Goal: Check status: Check status

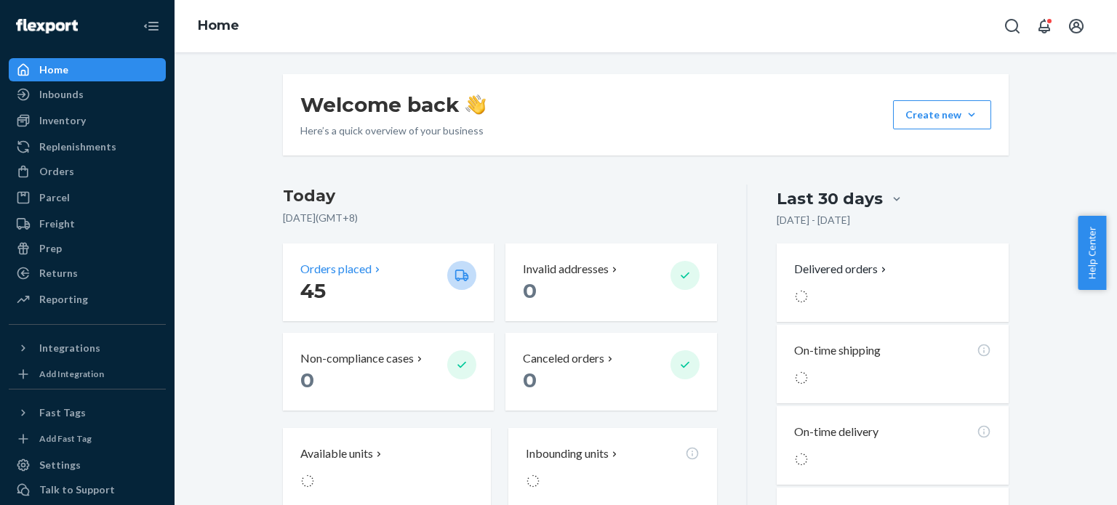
click at [392, 305] on div "Orders placed 45" at bounding box center [388, 283] width 211 height 78
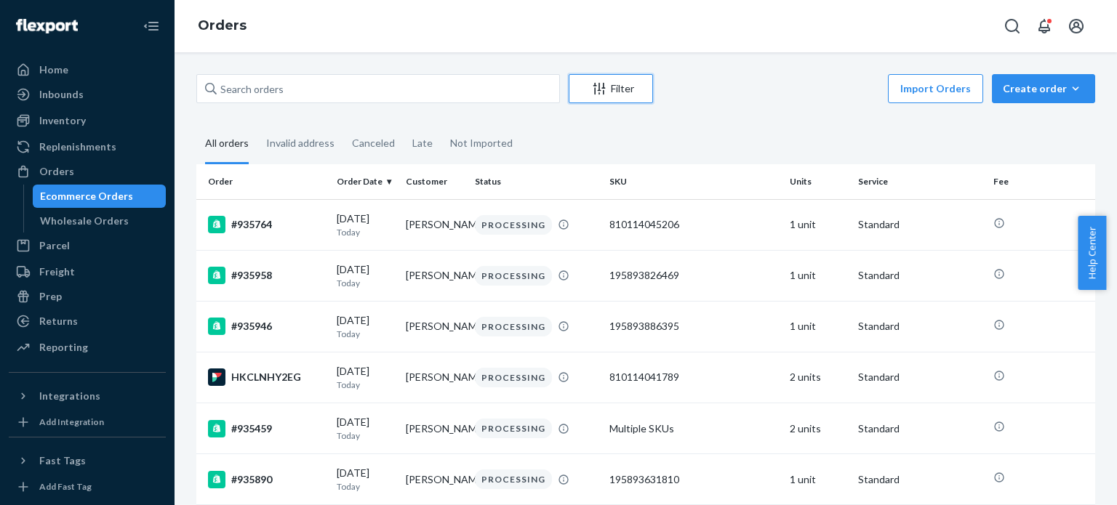
click at [621, 97] on button "Filter" at bounding box center [611, 88] width 84 height 29
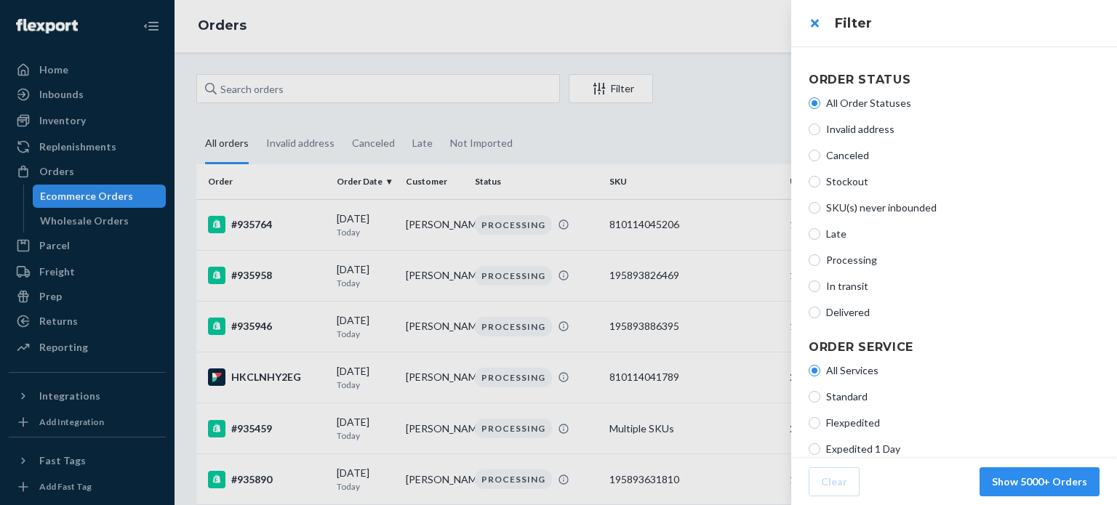
click at [855, 254] on span "Processing" at bounding box center [962, 260] width 273 height 15
click at [820, 255] on input "Processing" at bounding box center [815, 261] width 12 height 12
radio input "true"
radio input "false"
click at [1047, 480] on button "Show 82 Orders" at bounding box center [1049, 482] width 102 height 29
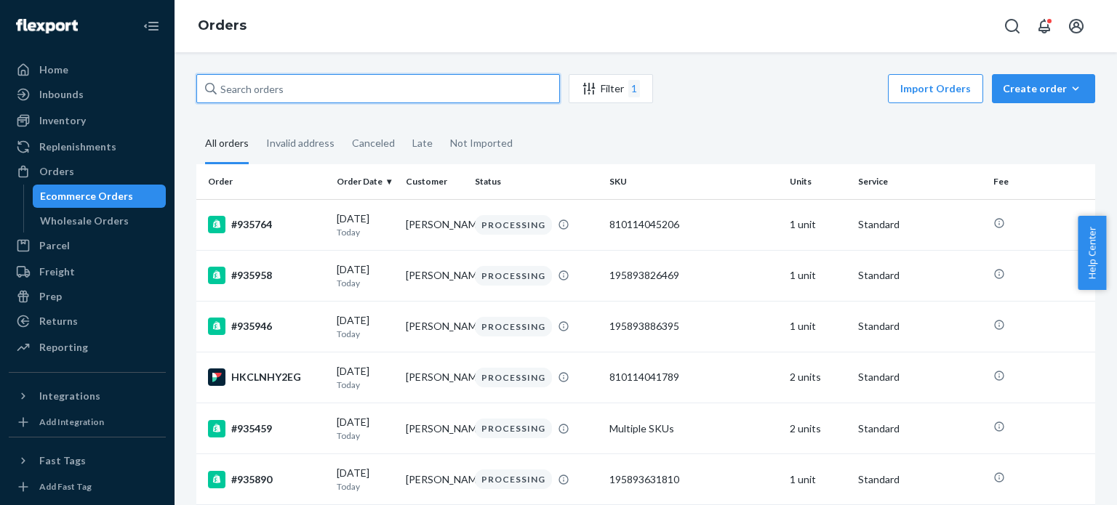
click at [514, 95] on input "text" at bounding box center [378, 88] width 364 height 29
paste input "[PERSON_NAME]"
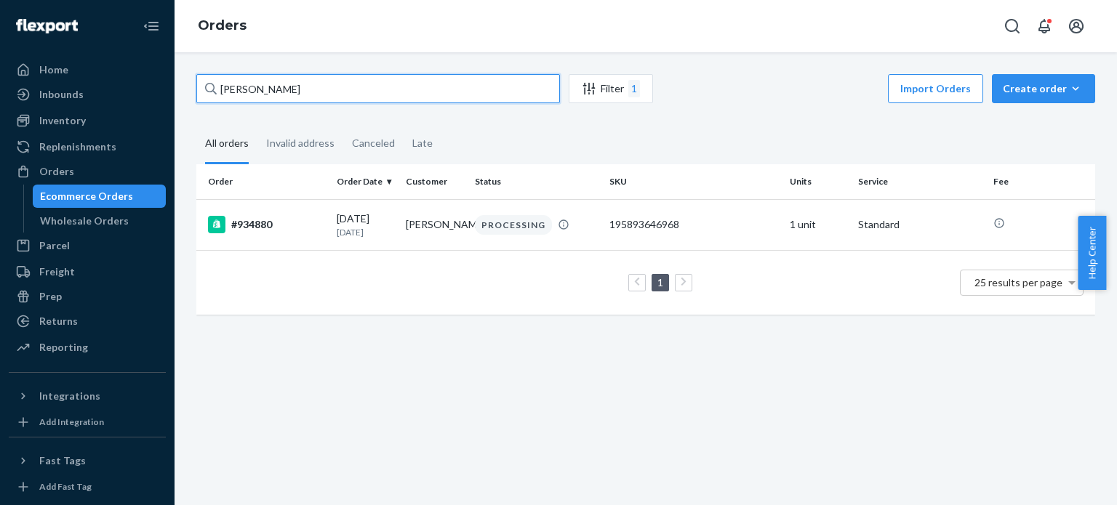
click at [376, 92] on input "[PERSON_NAME]" at bounding box center [378, 88] width 364 height 29
paste input "[PERSON_NAME]"
click at [419, 95] on input "[PERSON_NAME]" at bounding box center [378, 88] width 364 height 29
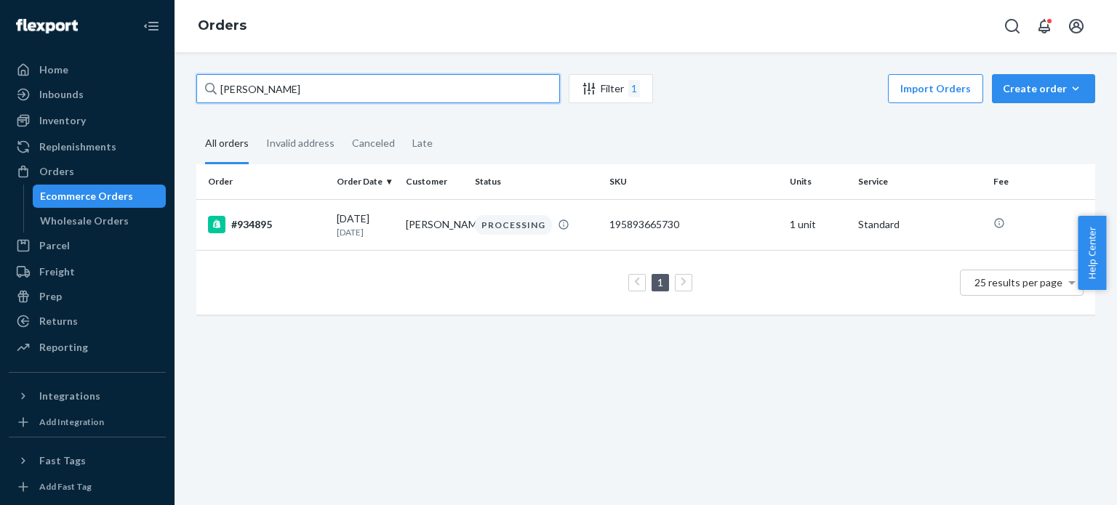
click at [419, 95] on input "[PERSON_NAME]" at bounding box center [378, 88] width 364 height 29
paste input "[PERSON_NAME]"
click at [392, 89] on input "[PERSON_NAME]" at bounding box center [378, 88] width 364 height 29
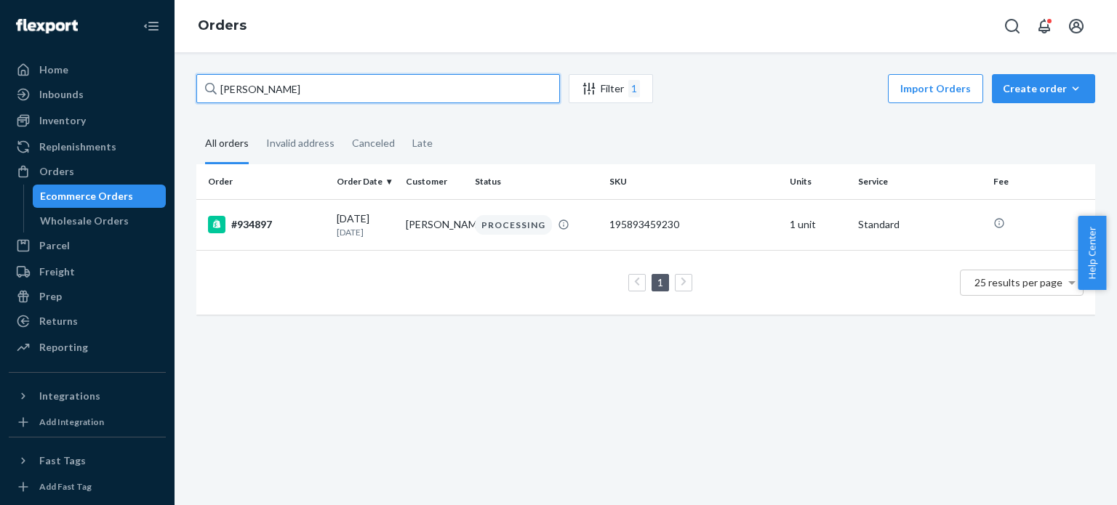
click at [392, 89] on input "[PERSON_NAME]" at bounding box center [378, 88] width 364 height 29
paste input "[PERSON_NAME]"
click at [379, 90] on input "[PERSON_NAME]" at bounding box center [378, 88] width 364 height 29
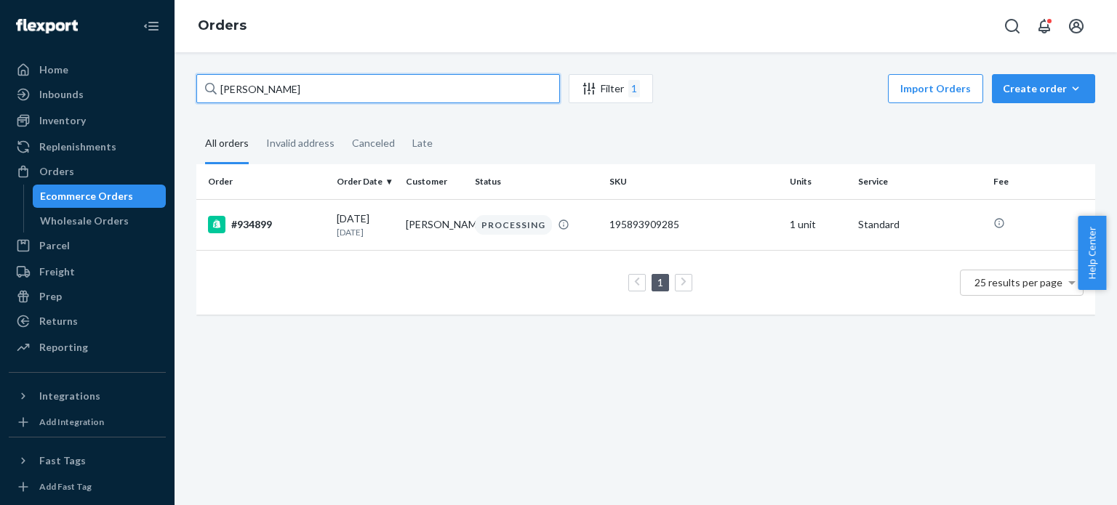
paste input "DENITSA AVDZHIEVA"
click at [409, 92] on input "DENITSA AVDZHIEVA" at bounding box center [378, 88] width 364 height 29
paste input "[PERSON_NAME]"
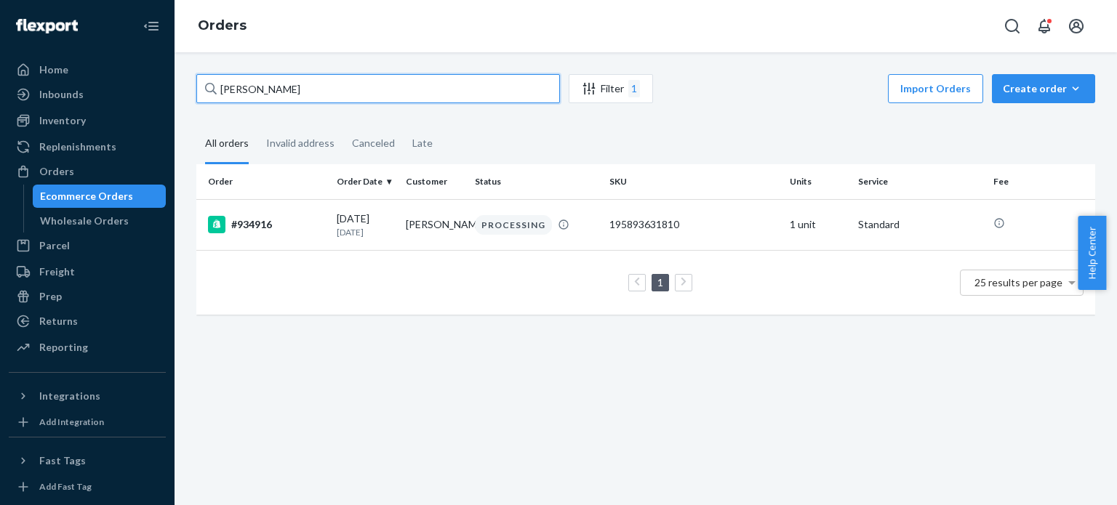
click at [419, 94] on input "[PERSON_NAME]" at bounding box center [378, 88] width 364 height 29
paste input "[PERSON_NAME]"
click at [335, 92] on input "[PERSON_NAME]" at bounding box center [378, 88] width 364 height 29
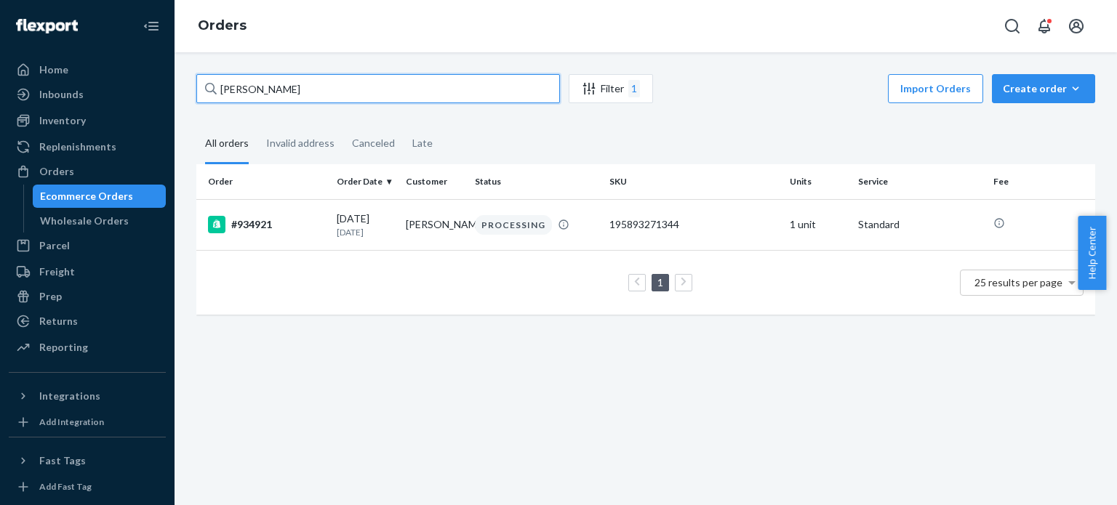
click at [335, 92] on input "[PERSON_NAME]" at bounding box center [378, 88] width 364 height 29
paste input "[PERSON_NAME]"
click at [348, 97] on input "[PERSON_NAME]" at bounding box center [378, 88] width 364 height 29
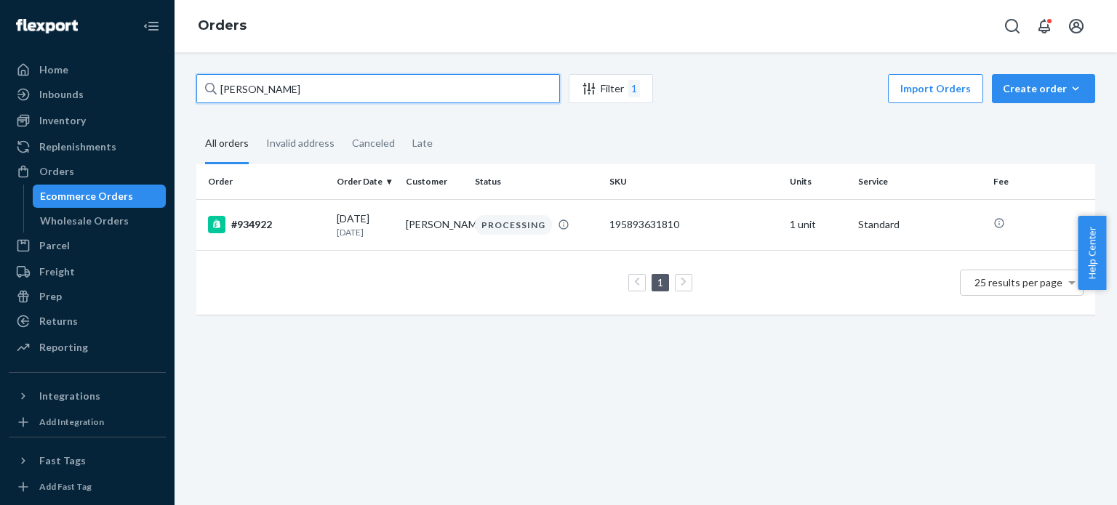
click at [348, 97] on input "[PERSON_NAME]" at bounding box center [378, 88] width 364 height 29
paste input "[PERSON_NAME]"
click at [433, 95] on input "[PERSON_NAME]" at bounding box center [378, 88] width 364 height 29
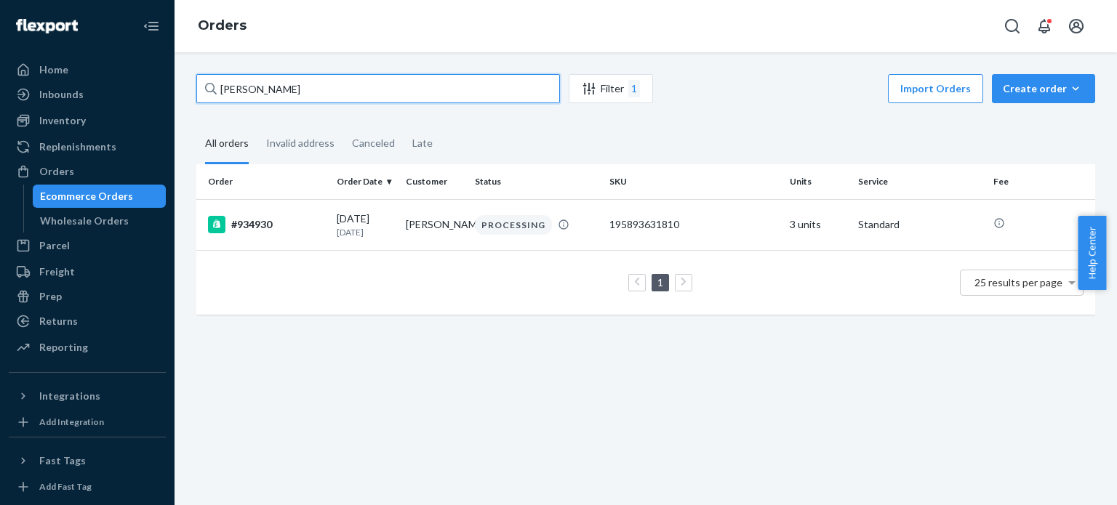
paste input "[PERSON_NAME]"
click at [409, 92] on input "[PERSON_NAME]" at bounding box center [378, 88] width 364 height 29
paste input "[PERSON_NAME]"
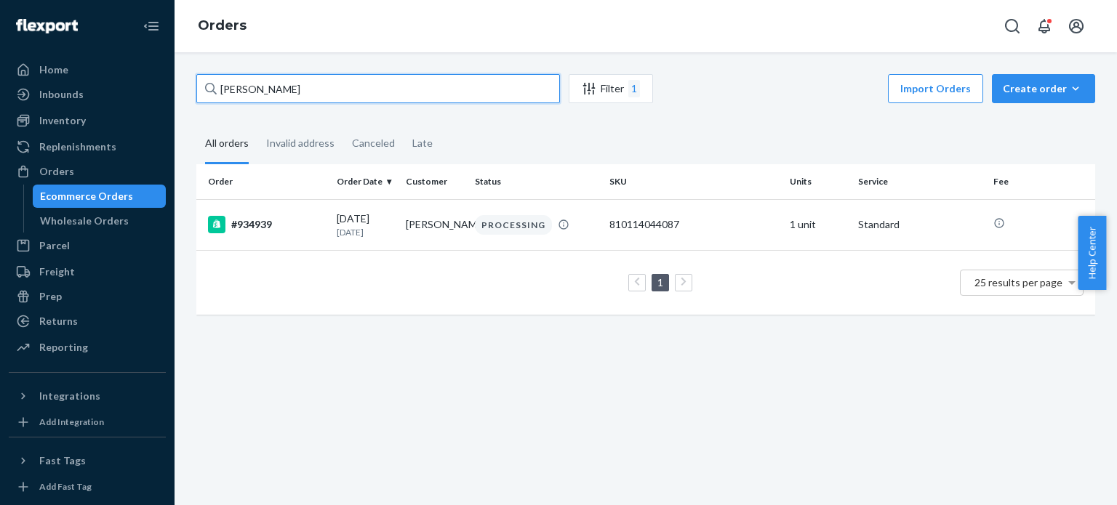
click at [436, 89] on input "[PERSON_NAME]" at bounding box center [378, 88] width 364 height 29
paste input "[PERSON_NAME]"
click at [415, 84] on input "[PERSON_NAME]" at bounding box center [378, 88] width 364 height 29
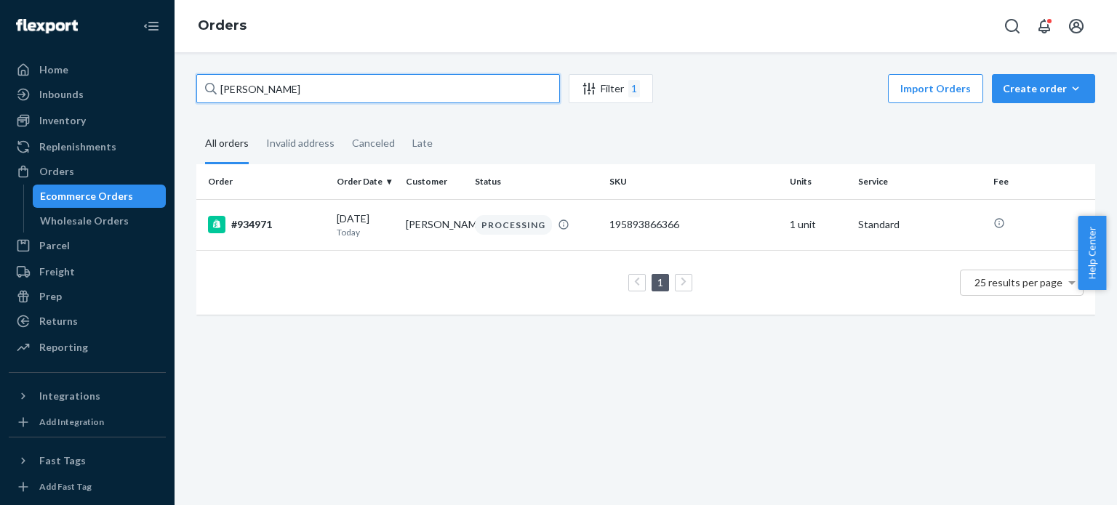
click at [415, 84] on input "[PERSON_NAME]" at bounding box center [378, 88] width 364 height 29
paste input "[PERSON_NAME]"
click at [433, 94] on input "[PERSON_NAME]" at bounding box center [378, 88] width 364 height 29
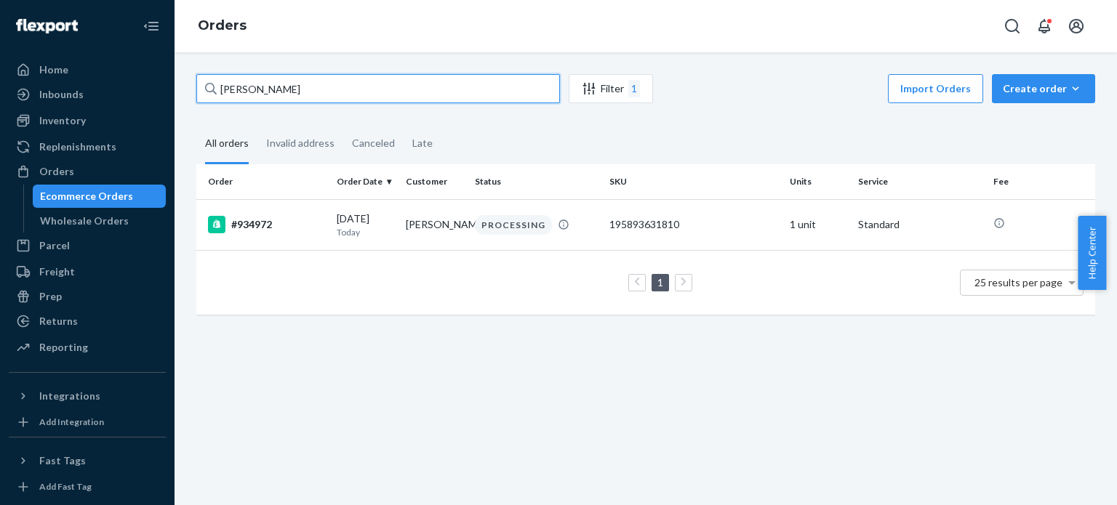
click at [433, 94] on input "[PERSON_NAME]" at bounding box center [378, 88] width 364 height 29
paste input "[PERSON_NAME]"
click at [442, 93] on input "[PERSON_NAME]" at bounding box center [378, 88] width 364 height 29
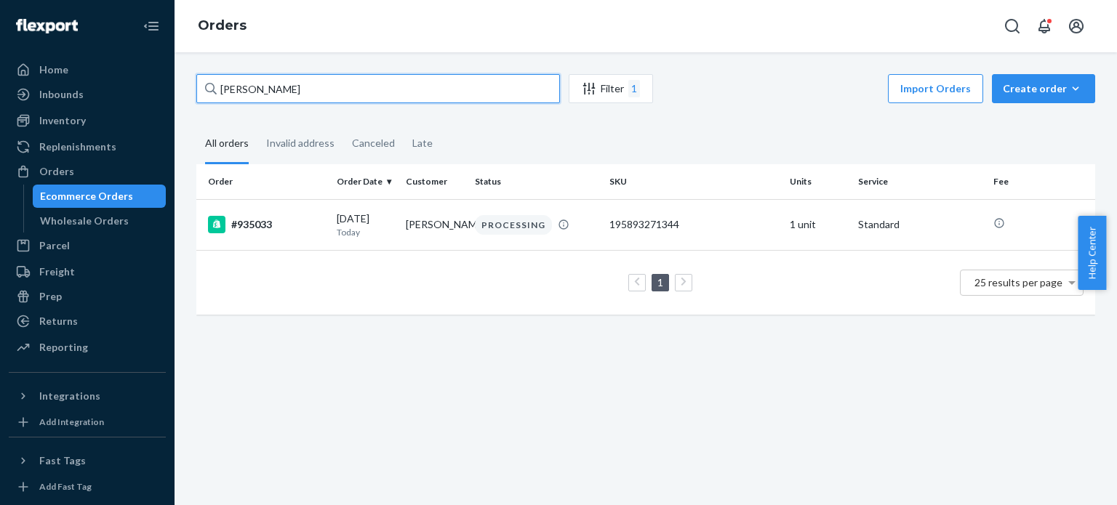
paste input "[PERSON_NAME]"
click at [409, 92] on input "[PERSON_NAME]" at bounding box center [378, 88] width 364 height 29
paste input "[PERSON_NAME]"
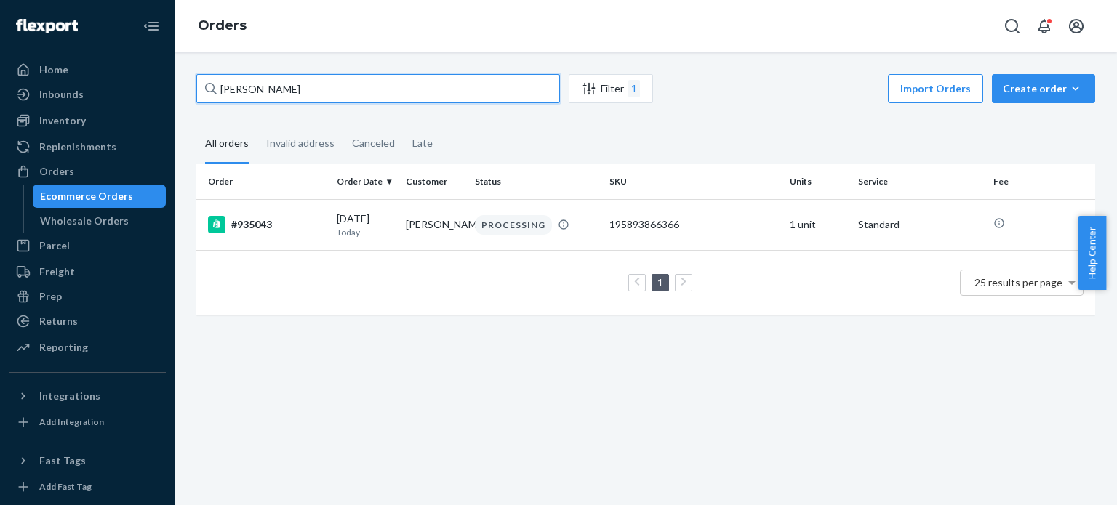
click at [385, 89] on input "[PERSON_NAME]" at bounding box center [378, 88] width 364 height 29
paste input "[PERSON_NAME]"
click at [392, 92] on input "[PERSON_NAME]" at bounding box center [378, 88] width 364 height 29
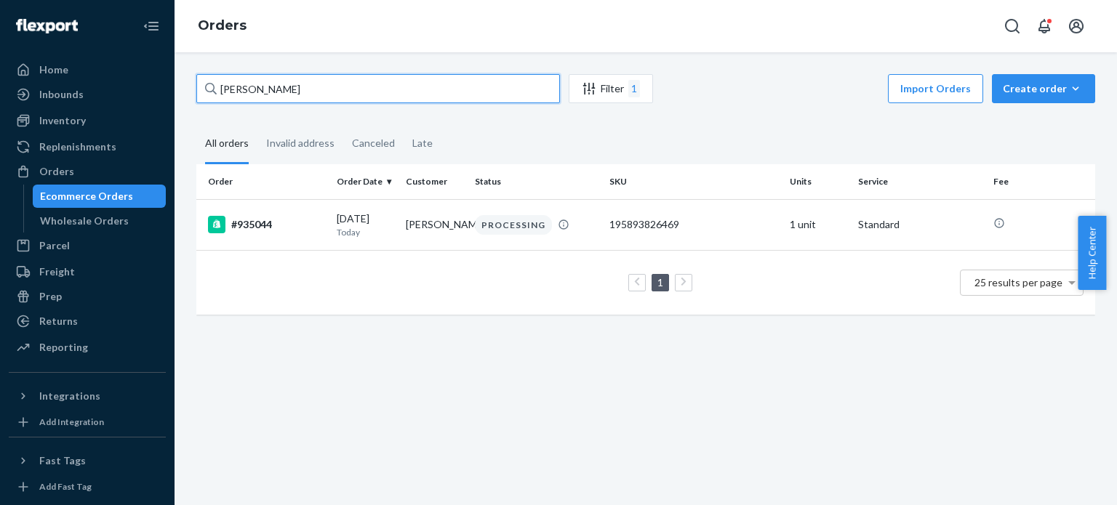
click at [392, 92] on input "[PERSON_NAME]" at bounding box center [378, 88] width 364 height 29
paste input "[PERSON_NAME]"
click at [399, 93] on input "[PERSON_NAME]" at bounding box center [378, 88] width 364 height 29
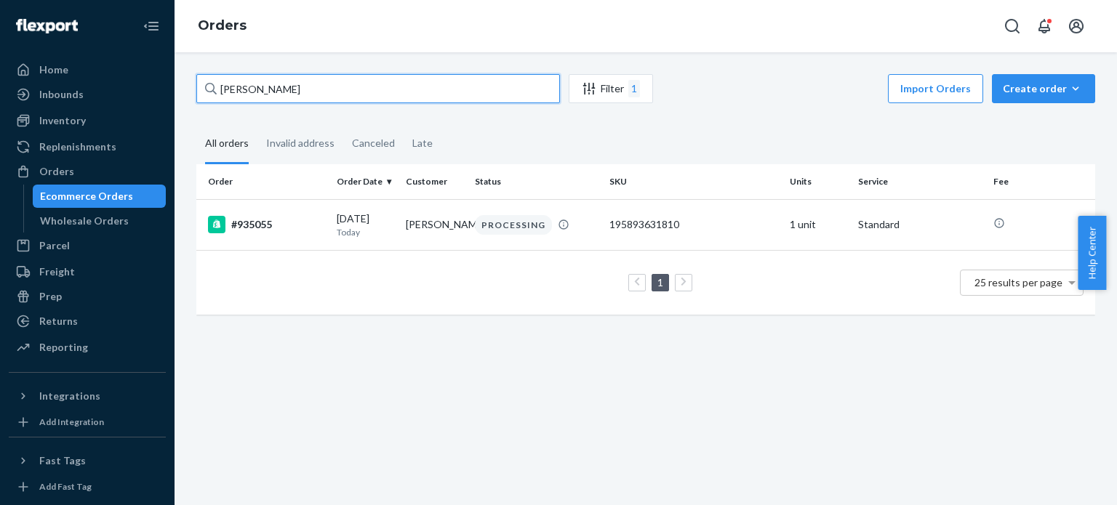
click at [399, 93] on input "[PERSON_NAME]" at bounding box center [378, 88] width 364 height 29
paste input "[PERSON_NAME]"
click at [417, 97] on input "[PERSON_NAME]" at bounding box center [378, 88] width 364 height 29
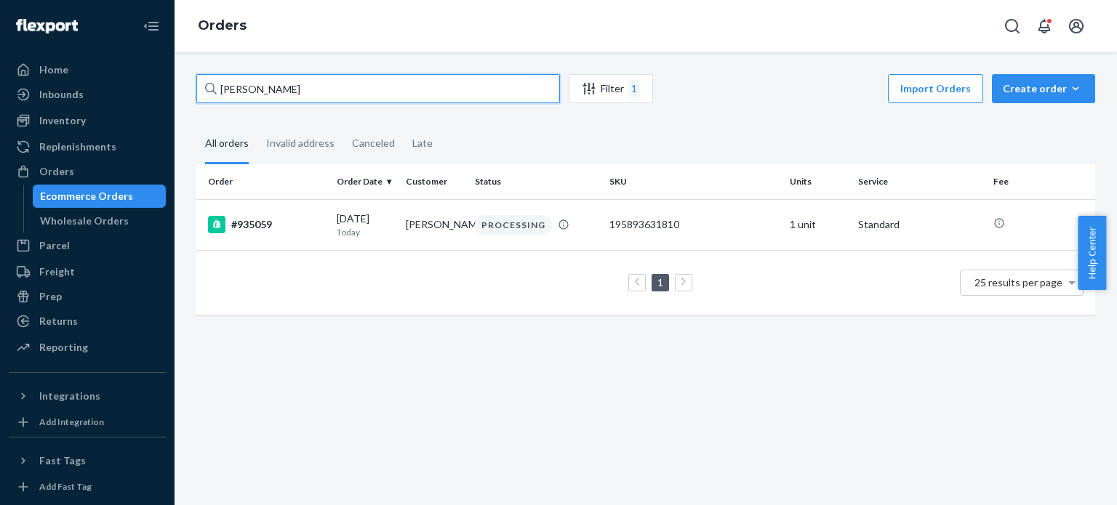
paste input "[PERSON_NAME]"
click at [401, 91] on input "[PERSON_NAME]" at bounding box center [378, 88] width 364 height 29
click at [401, 89] on input "[PERSON_NAME]" at bounding box center [378, 88] width 364 height 29
paste input "[PERSON_NAME]"
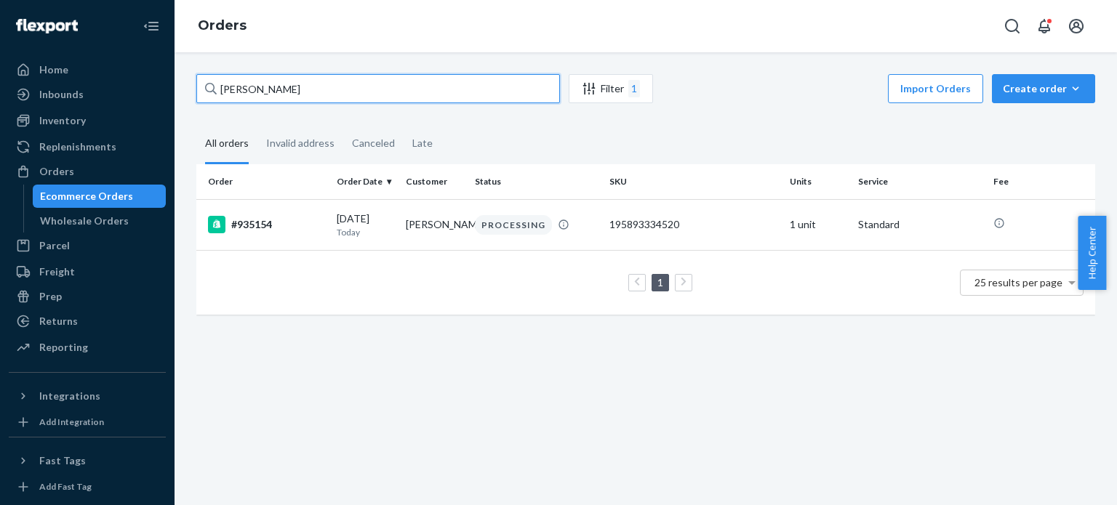
click at [403, 92] on input "[PERSON_NAME]" at bounding box center [378, 88] width 364 height 29
paste input "[PERSON_NAME]"
click at [481, 87] on input "[PERSON_NAME]" at bounding box center [378, 88] width 364 height 29
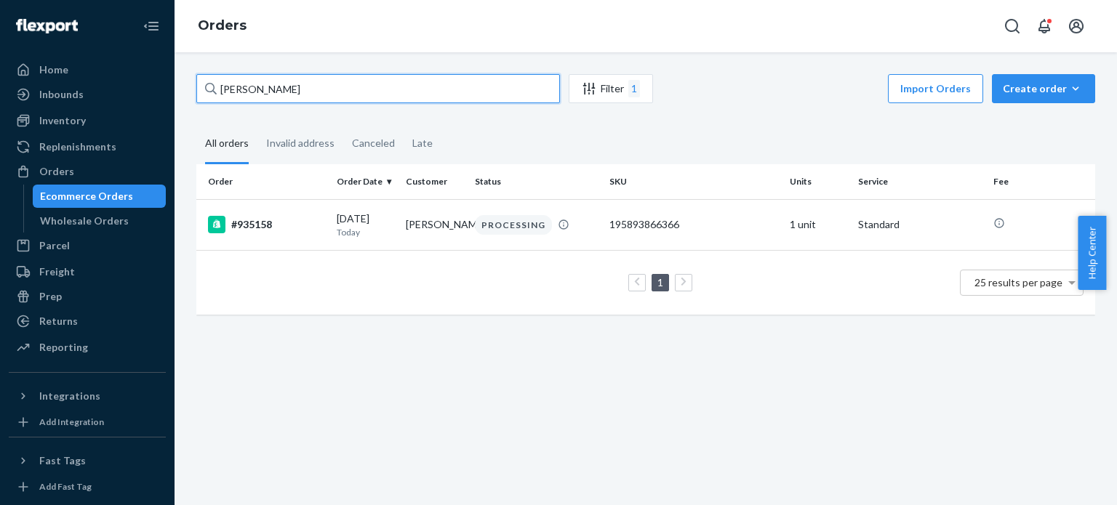
click at [481, 87] on input "[PERSON_NAME]" at bounding box center [378, 88] width 364 height 29
paste input "[PERSON_NAME]"
click at [455, 89] on input "[PERSON_NAME]" at bounding box center [378, 88] width 364 height 29
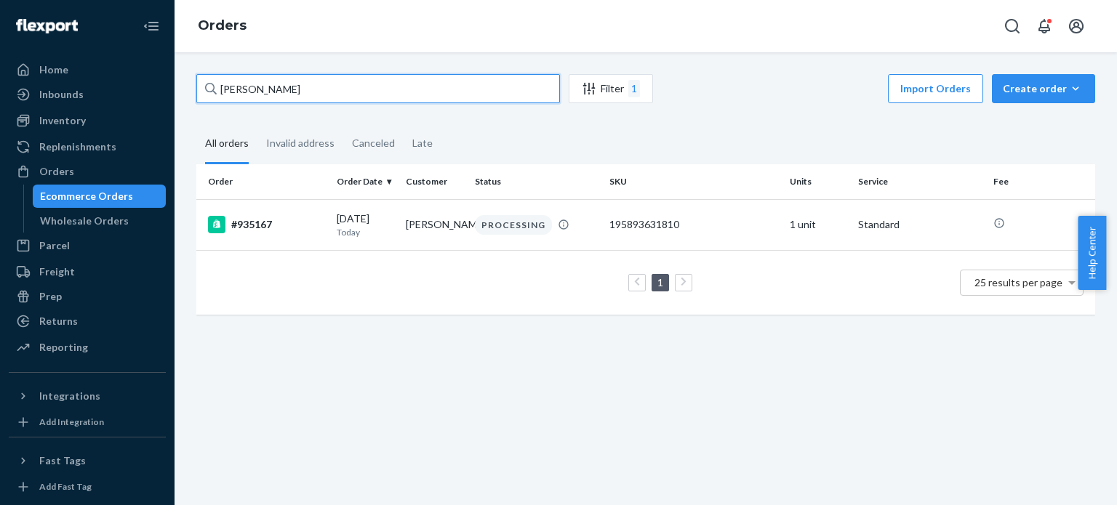
click at [455, 89] on input "[PERSON_NAME]" at bounding box center [378, 88] width 364 height 29
paste input "[PERSON_NAME]"
click at [454, 92] on input "[PERSON_NAME]" at bounding box center [378, 88] width 364 height 29
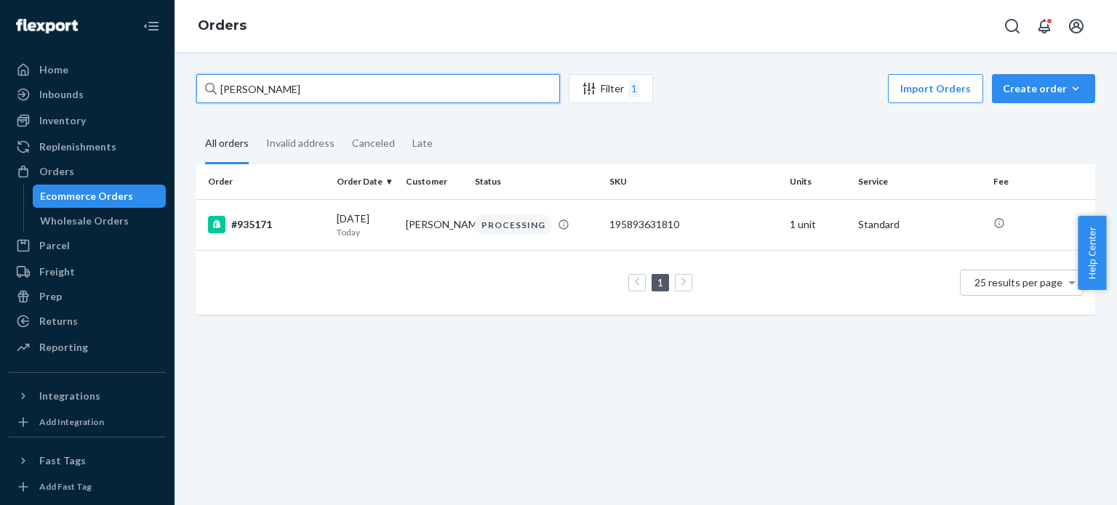
paste input "[PERSON_NAME]"
click at [363, 94] on input "[PERSON_NAME]" at bounding box center [378, 88] width 364 height 29
paste input "Tambrea Warre"
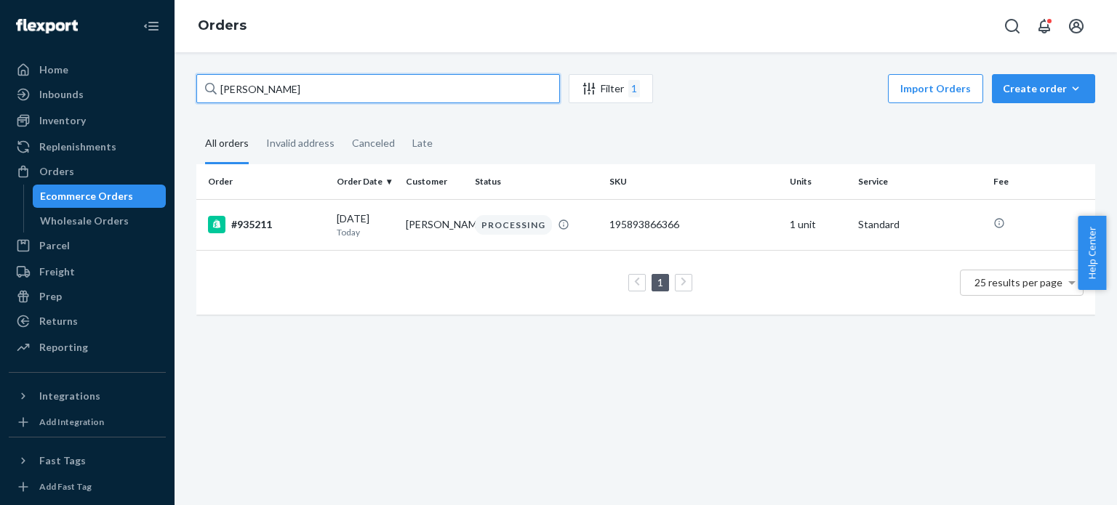
click at [493, 90] on input "[PERSON_NAME]" at bounding box center [378, 88] width 364 height 29
paste input "[PERSON_NAME]"
click at [487, 82] on input "[PERSON_NAME]" at bounding box center [378, 88] width 364 height 29
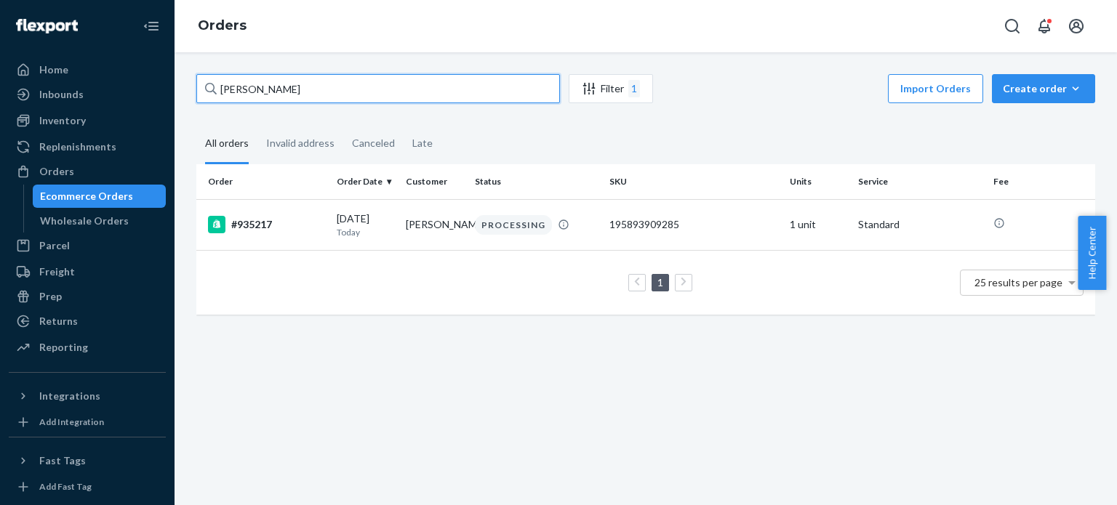
click at [487, 82] on input "[PERSON_NAME]" at bounding box center [378, 88] width 364 height 29
paste input "[PERSON_NAME]"
click at [439, 94] on input "[PERSON_NAME]" at bounding box center [378, 88] width 364 height 29
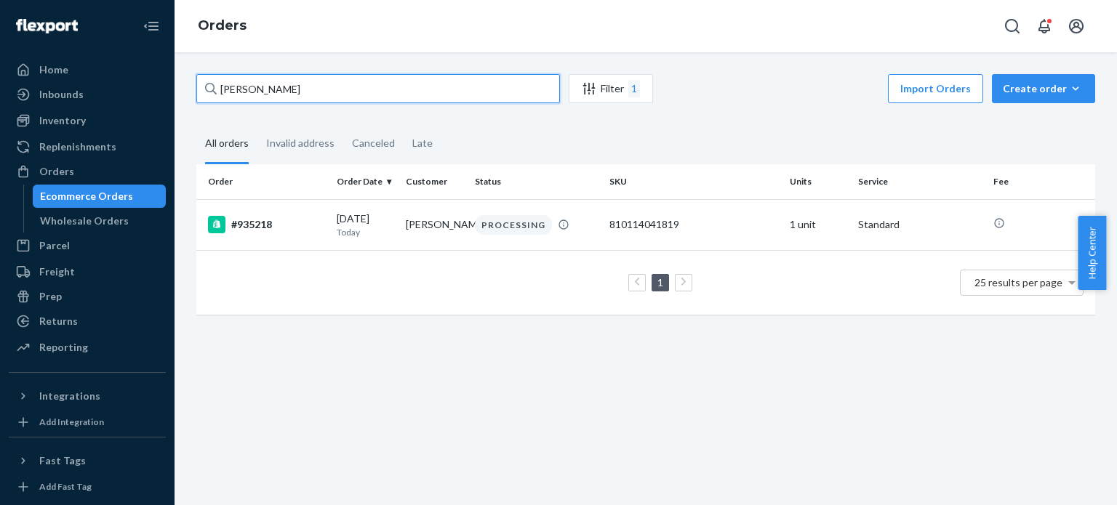
click at [439, 94] on input "[PERSON_NAME]" at bounding box center [378, 88] width 364 height 29
paste input "[PERSON_NAME]"
click at [455, 101] on input "[PERSON_NAME]" at bounding box center [378, 88] width 364 height 29
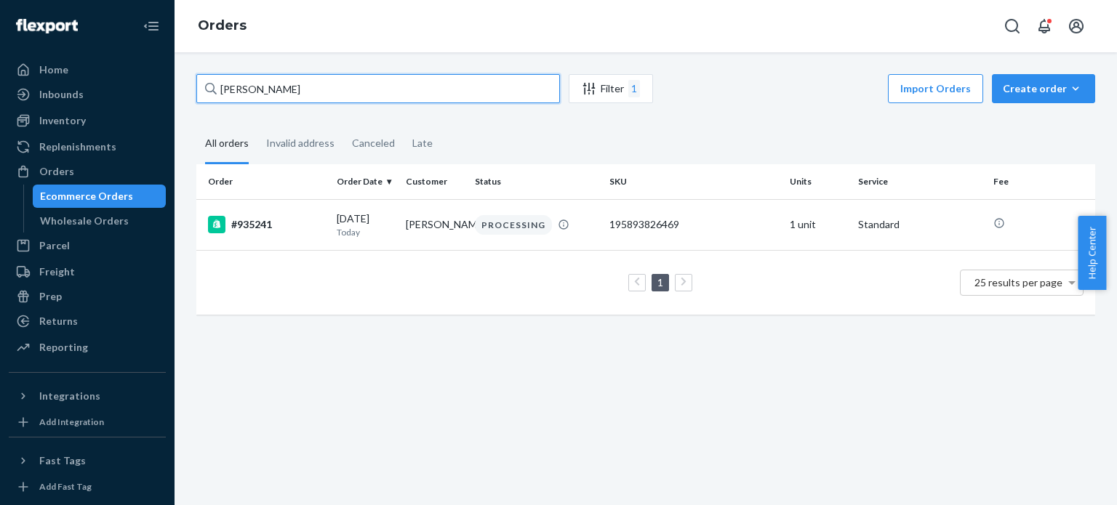
paste input "[PERSON_NAME]"
click at [455, 97] on input "[PERSON_NAME]" at bounding box center [378, 88] width 364 height 29
click at [455, 96] on input "[PERSON_NAME]" at bounding box center [378, 88] width 364 height 29
paste input "[PERSON_NAME]"
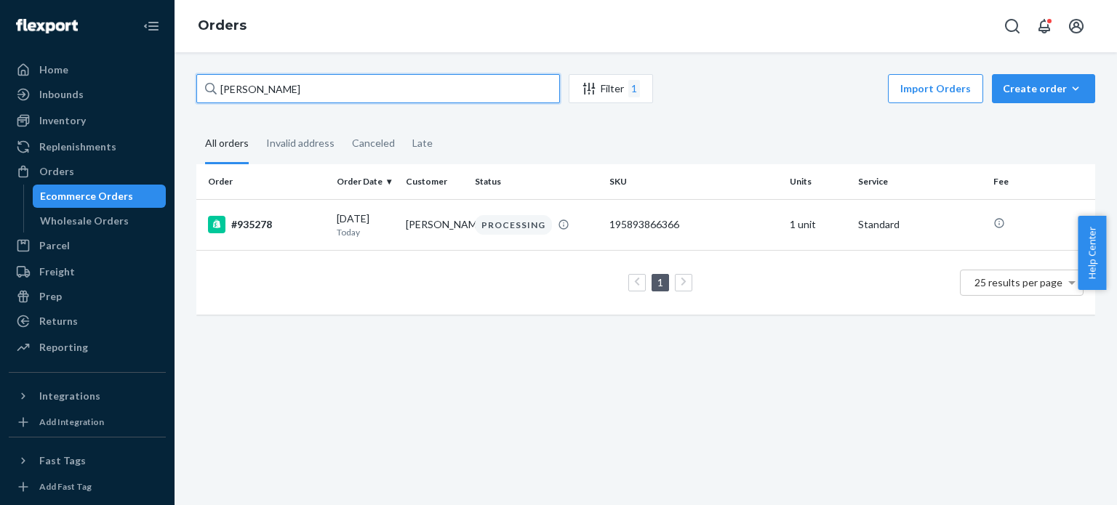
click at [442, 95] on input "[PERSON_NAME]" at bounding box center [378, 88] width 364 height 29
paste input "[PERSON_NAME]"
click at [445, 92] on input "[PERSON_NAME]" at bounding box center [378, 88] width 364 height 29
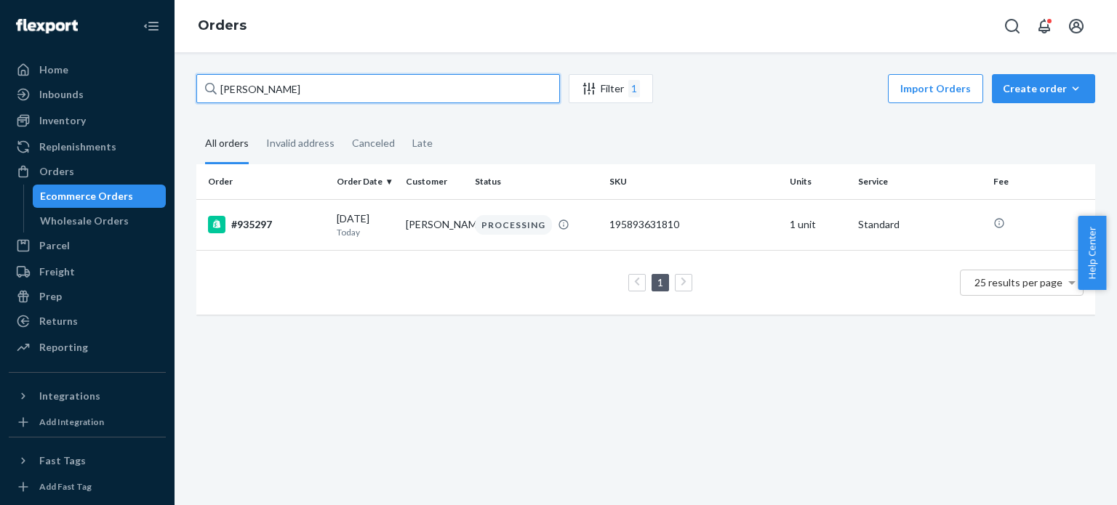
click at [445, 92] on input "[PERSON_NAME]" at bounding box center [378, 88] width 364 height 29
paste input "[PERSON_NAME]"
click at [455, 93] on input "[PERSON_NAME]" at bounding box center [378, 88] width 364 height 29
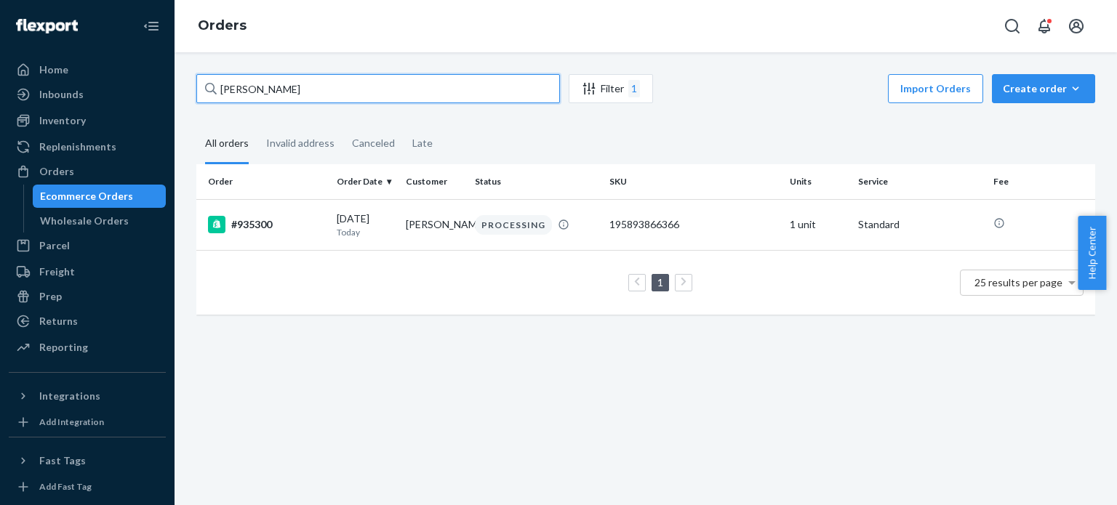
click at [455, 93] on input "[PERSON_NAME]" at bounding box center [378, 88] width 364 height 29
paste input "[PERSON_NAME]"
click at [442, 97] on input "[PERSON_NAME]" at bounding box center [378, 88] width 364 height 29
click at [442, 95] on input "[PERSON_NAME]" at bounding box center [378, 88] width 364 height 29
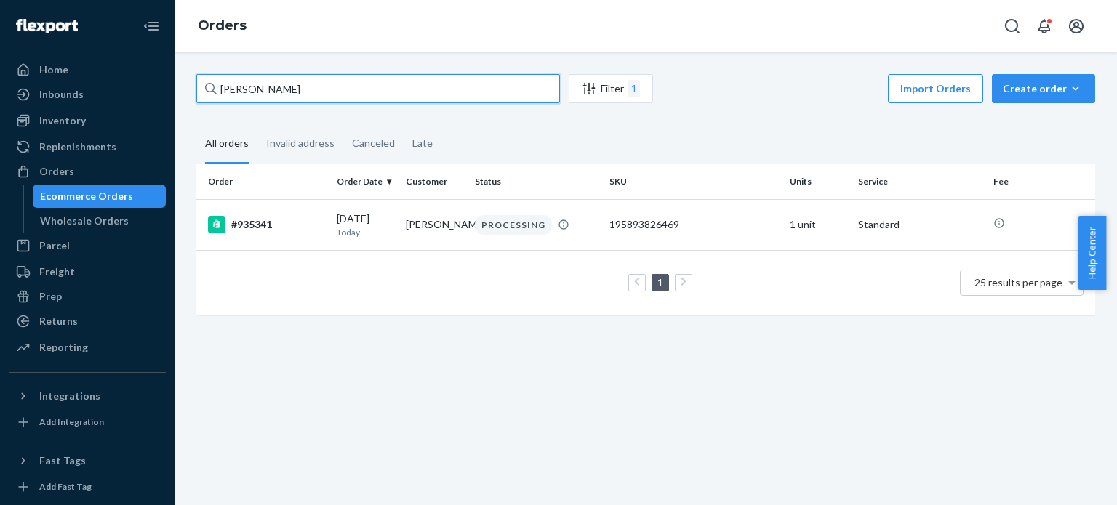
paste input "[PERSON_NAME]"
click at [480, 89] on input "[PERSON_NAME]" at bounding box center [378, 88] width 364 height 29
paste input "[PERSON_NAME]"
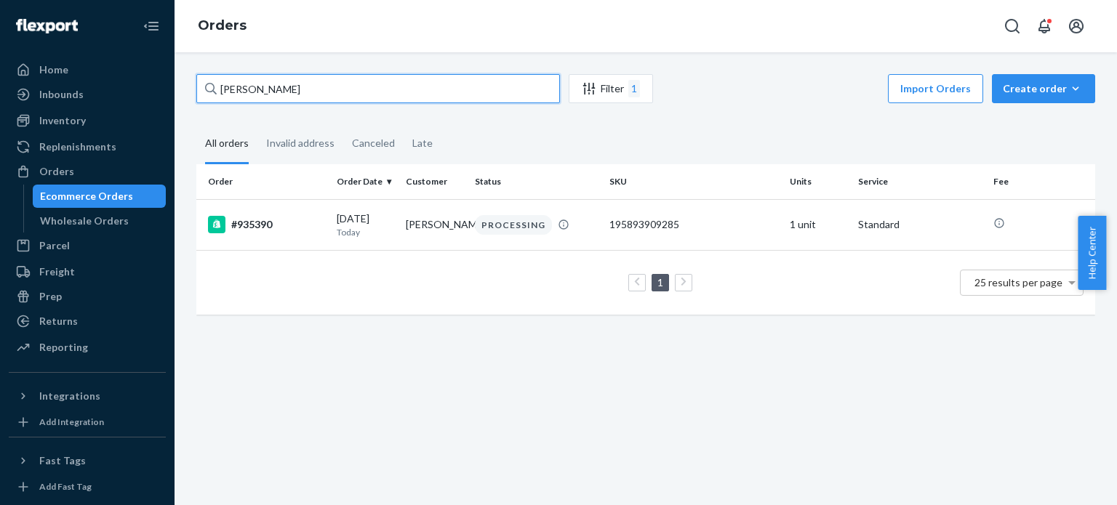
type input "[PERSON_NAME]"
